Goal: Navigation & Orientation: Find specific page/section

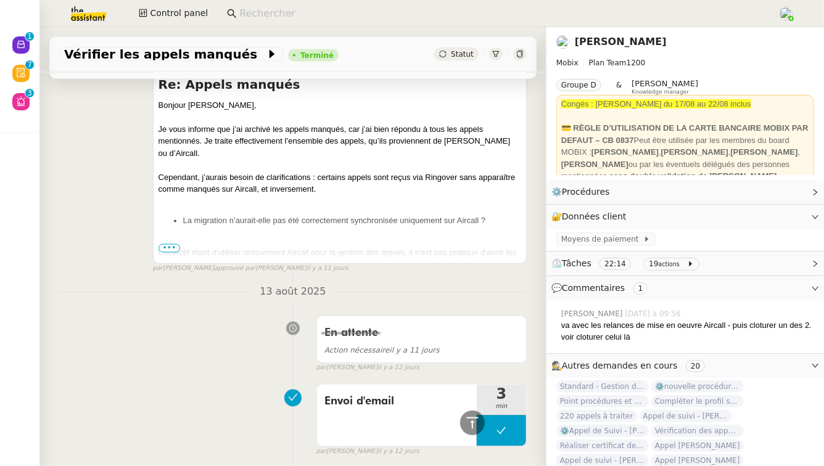
scroll to position [947, 0]
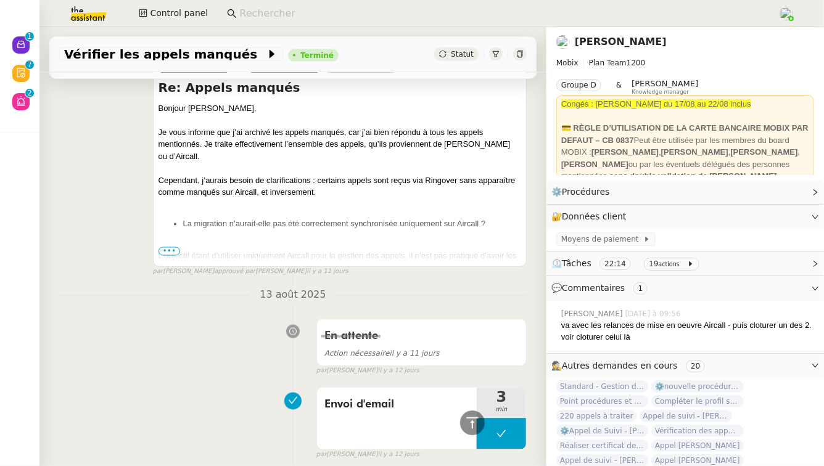
click at [168, 251] on span "•••" at bounding box center [170, 251] width 22 height 9
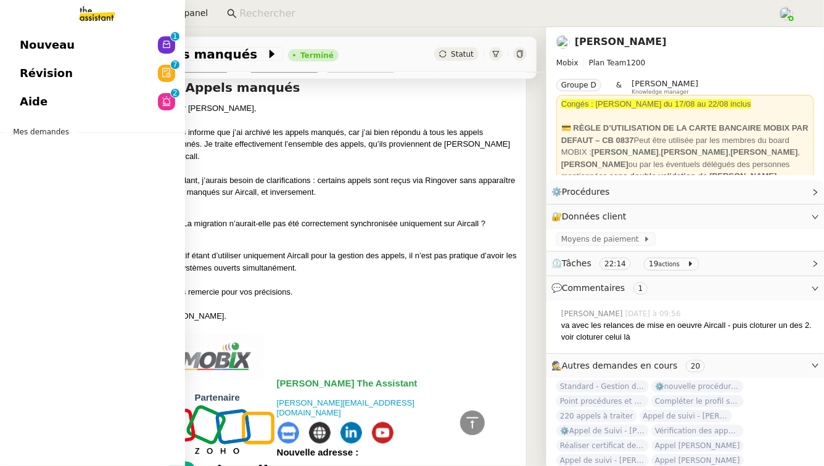
click at [68, 99] on link "Aide 0 1 2 3 4 5 6 7 8 9" at bounding box center [92, 102] width 185 height 28
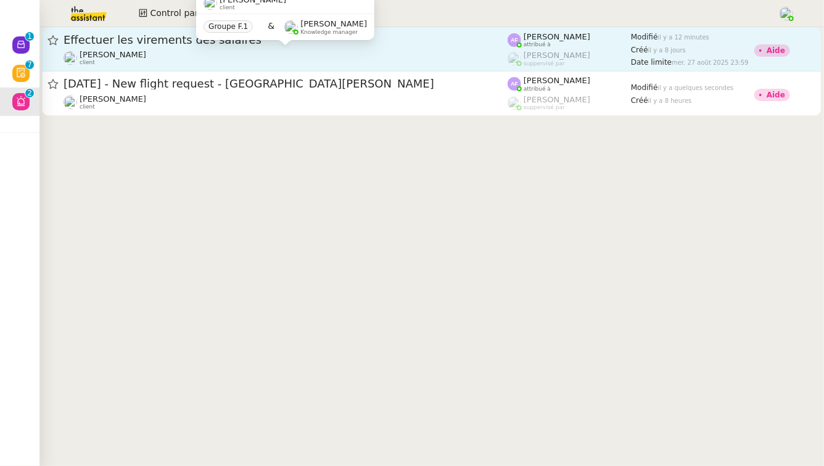
click at [168, 62] on div "[PERSON_NAME] MAS client" at bounding box center [286, 58] width 444 height 16
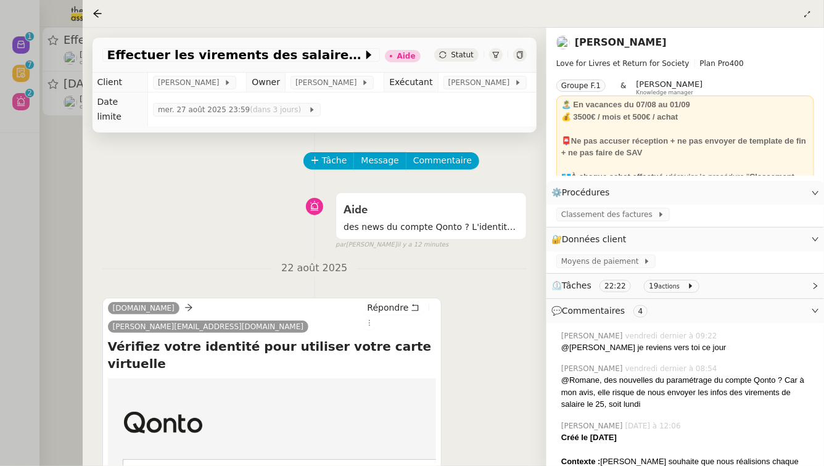
click at [19, 233] on div at bounding box center [412, 233] width 824 height 466
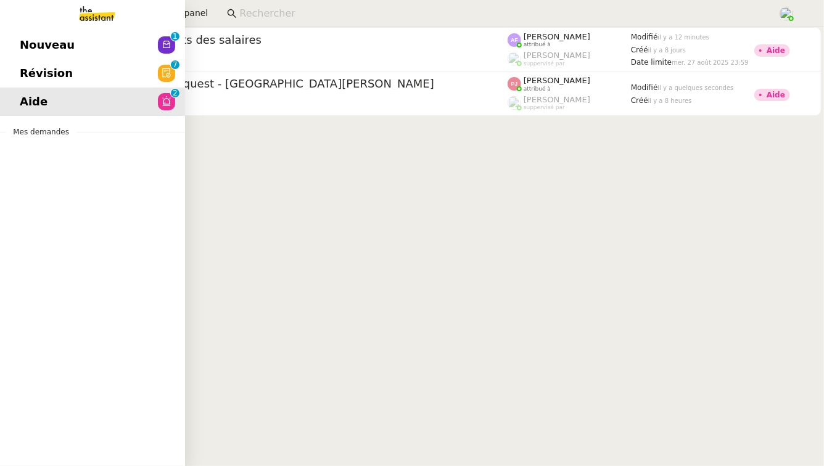
click at [54, 35] on link "Nouveau 0 1 2 3 4 5 6 7 8 9" at bounding box center [92, 45] width 185 height 28
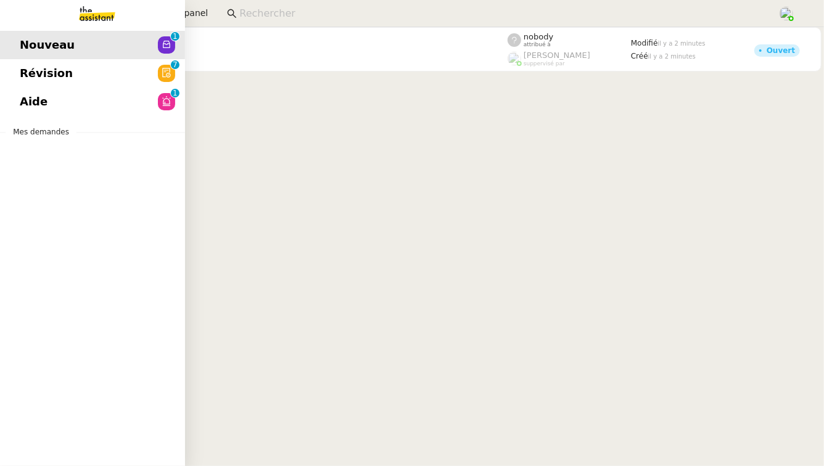
click at [36, 56] on link "Nouveau 0 1 2 3 4 5 6 7 8 9" at bounding box center [92, 45] width 185 height 28
click at [39, 65] on span "Révision" at bounding box center [46, 73] width 53 height 19
